Goal: Check status: Check status

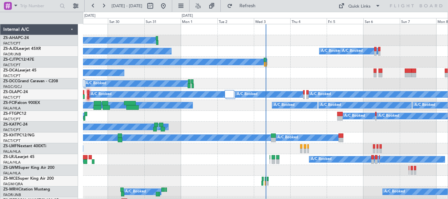
click at [258, 21] on div "Wed 3" at bounding box center [272, 21] width 36 height 6
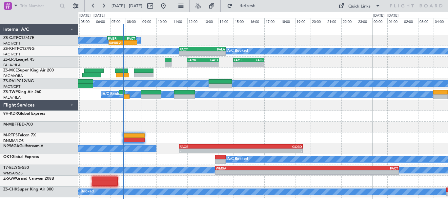
click at [0, 120] on html "[DATE] - [DATE] Refresh Quick Links A/C Booked 06:55 Z - FAGR 06:50 Z FACT 08:4…" at bounding box center [224, 99] width 448 height 199
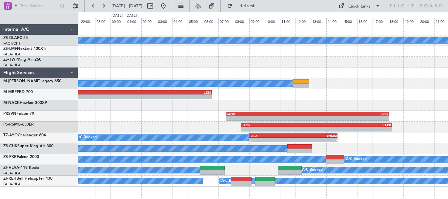
click at [81, 114] on div "A/C Booked A/C Booked - - FALA 20:30 Z LSZS 06:35 Z - - FAOR 07:30 Z LFPB 18:05…" at bounding box center [262, 105] width 369 height 162
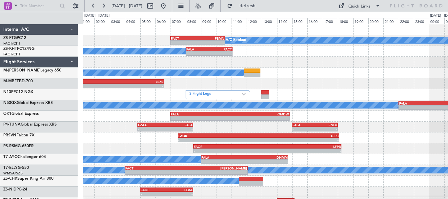
click at [59, 65] on div "A/C Booked - - FACT 07:00 Z FBMN 10:35 Z A/C Booked - - FALA 08:00 Z FACT 11:05…" at bounding box center [224, 105] width 448 height 187
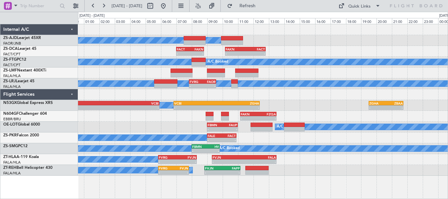
click at [178, 143] on div "A/C Booked A/C Booked A/C Booked - - FACT 07:00 Z FAKN 08:48 Z - - FAKN 10:10 Z…" at bounding box center [262, 99] width 369 height 151
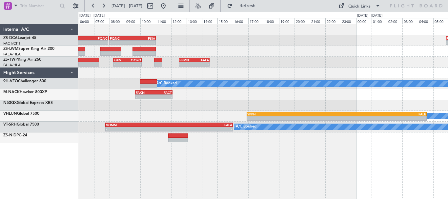
click at [226, 163] on div "FACT 03:30 Z FQNC 07:55 Z - - - - FQNC 08:00 Z FSIA 11:00 Z - - FSIA 05:50 Z FQ…" at bounding box center [263, 111] width 370 height 175
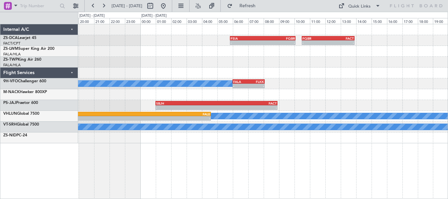
click at [181, 153] on div "- - FSIA 05:50 Z FQBR 10:05 Z - - FQBR 10:30 Z FACT 13:55 Z FBMN 12:30 Z FALA 1…" at bounding box center [263, 111] width 370 height 175
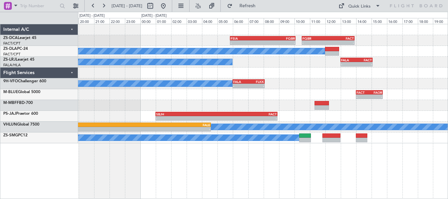
click at [125, 149] on div "- - FSIA 05:50 Z FQBR 10:05 Z - - FQBR 10:30 Z FACT 13:55 Z A/C Booked A/C Book…" at bounding box center [263, 111] width 370 height 175
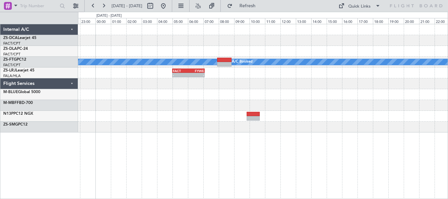
click at [200, 145] on div "A/C Booked A/C Booked FACT 05:00 Z FYWE 07:05 Z - -" at bounding box center [263, 111] width 370 height 175
